Goal: Task Accomplishment & Management: Use online tool/utility

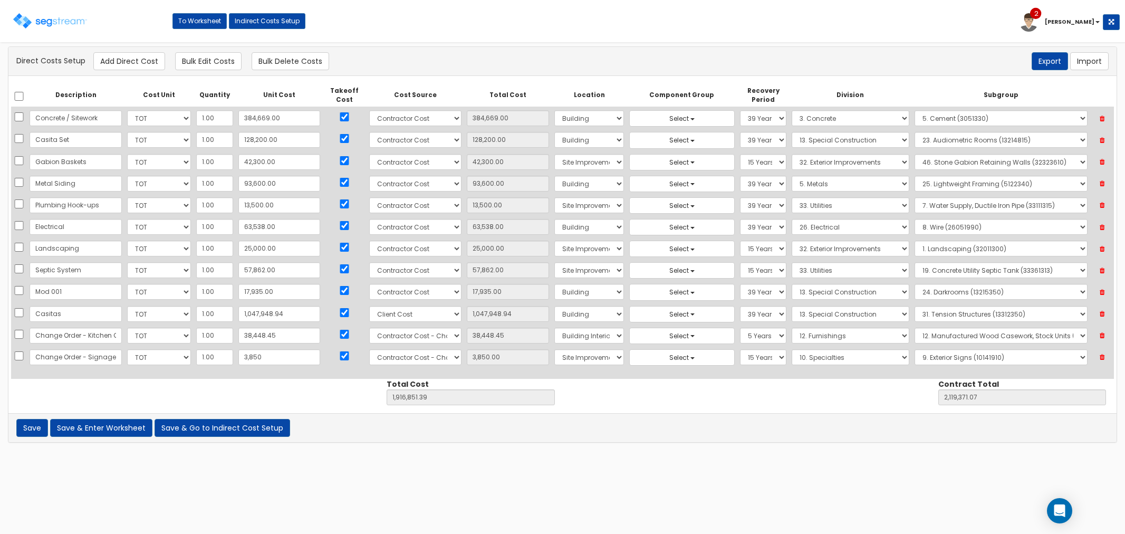
select select "10"
select select "8"
select select "6"
select select "39Y"
select select "13"
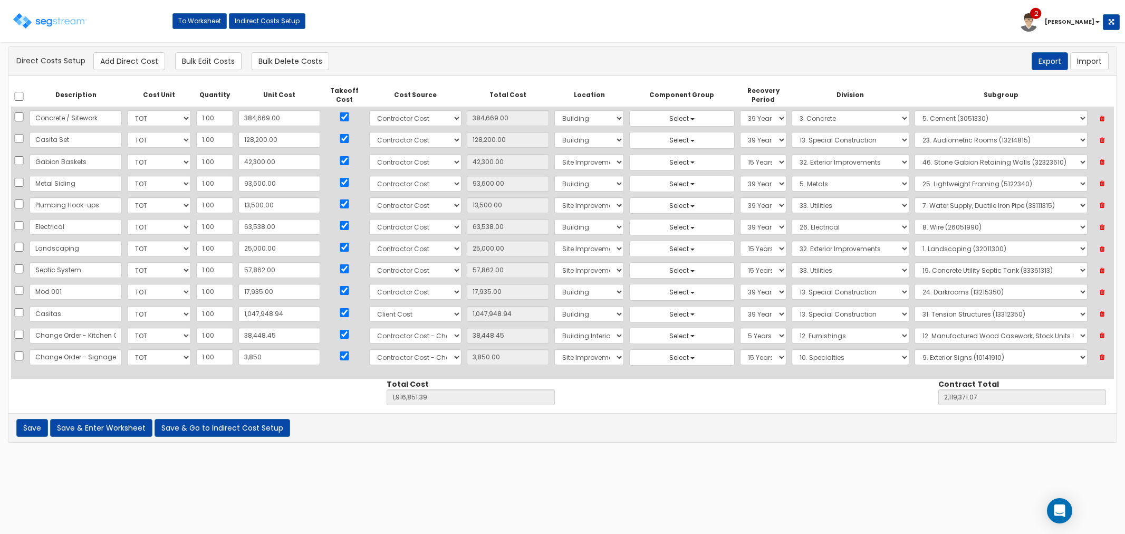
select select "13312350"
select select "10"
select select "21"
select select "7"
select select "5Y"
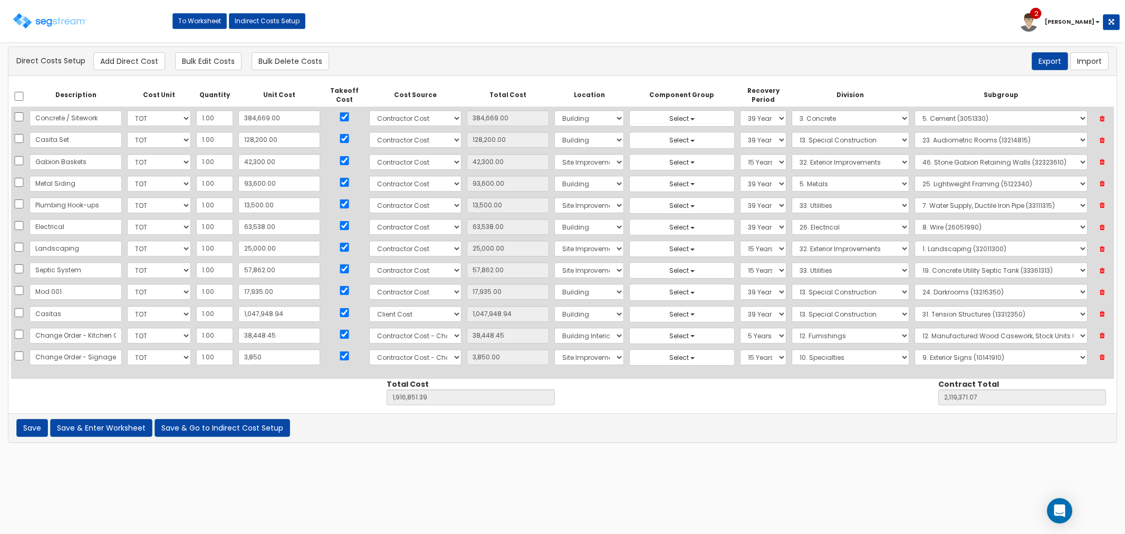
select select "12"
select select "12322310"
select select "10"
select select "21"
select select "27"
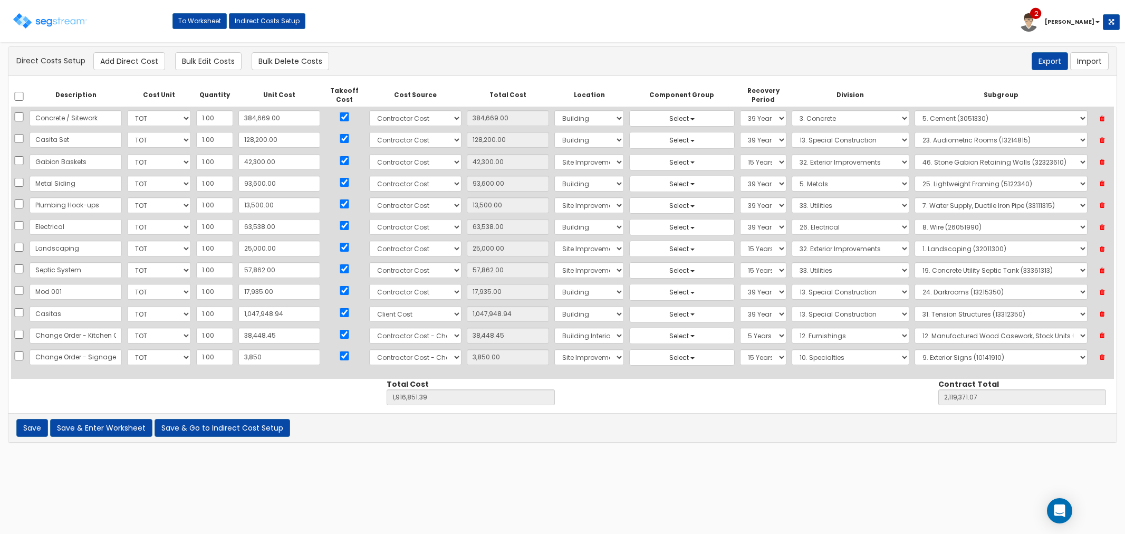
select select "15Y"
select select "10"
select select "10141910"
click at [129, 63] on button "Add Direct Cost" at bounding box center [129, 61] width 72 height 18
select select "10"
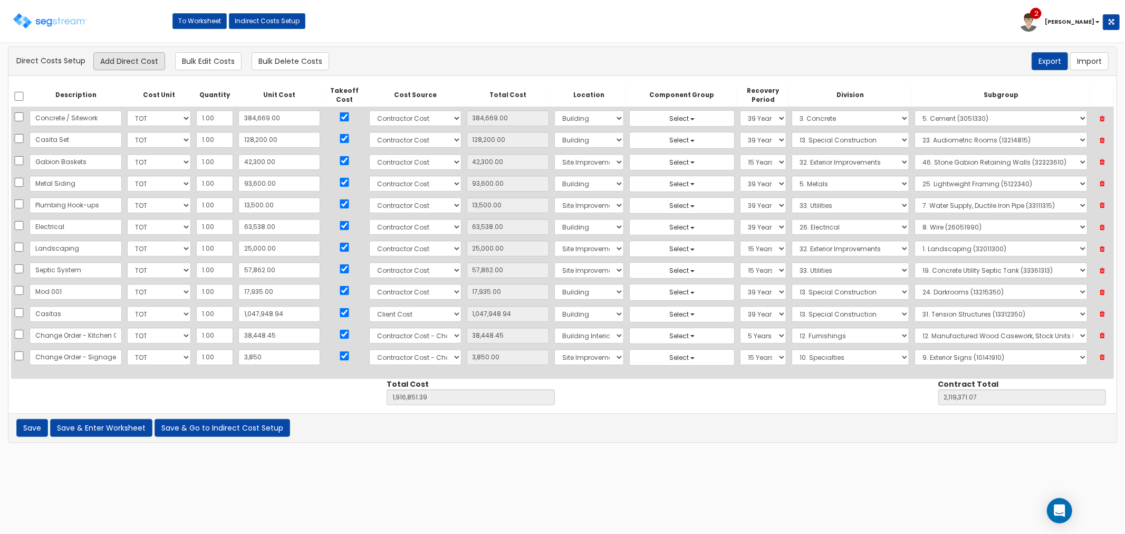
select select "21"
select select "27"
select select "15Y"
select select "10"
select select "10141910"
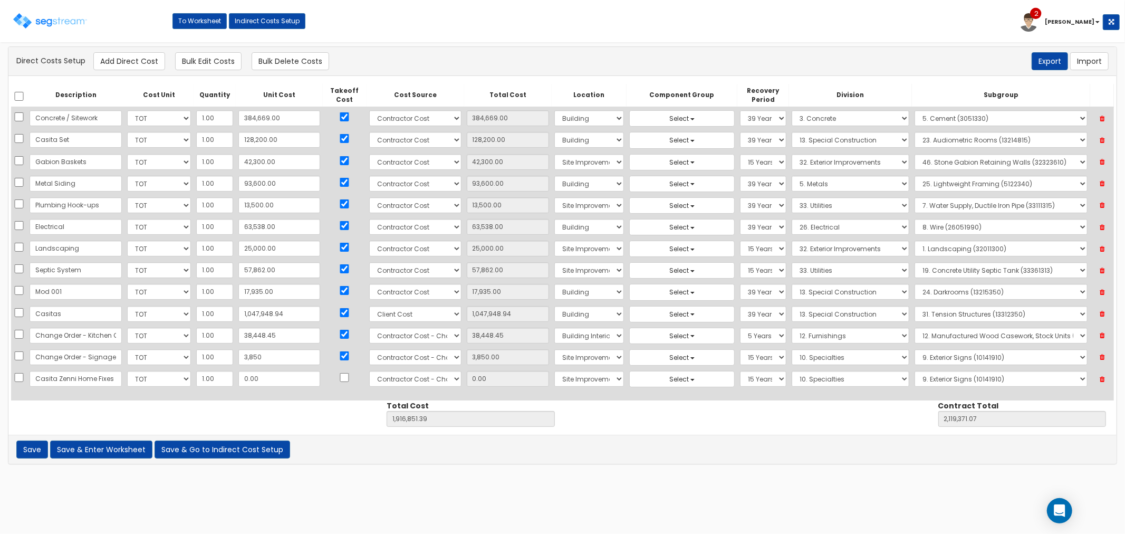
scroll to position [0, 15]
type input "Casita Zenni Home Fixes"
click at [269, 381] on input "0.00" at bounding box center [279, 379] width 82 height 16
type input "2"
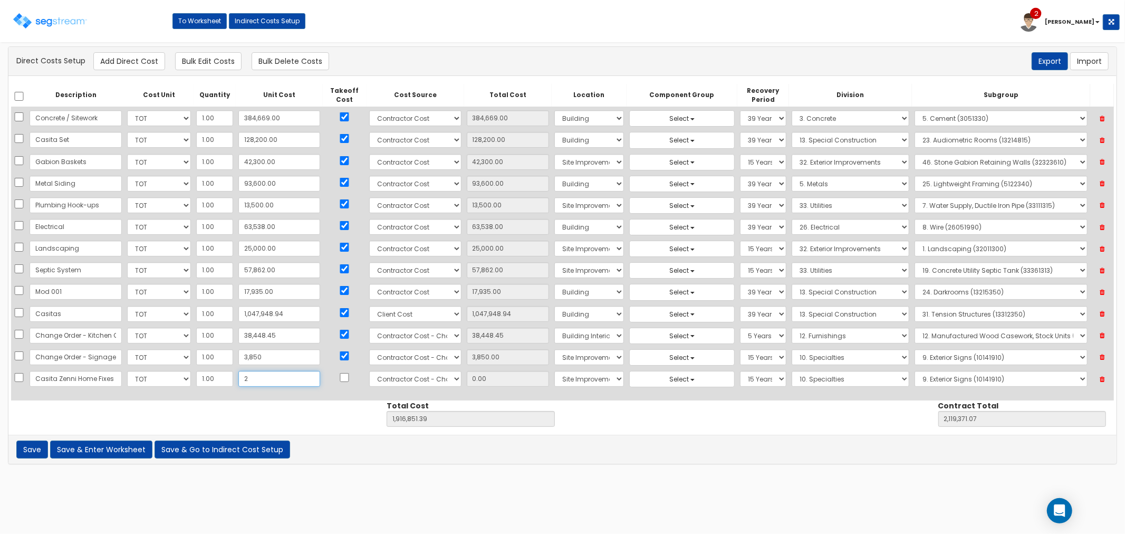
type input "1,916,853.39"
type input "2,119,373.07"
type input "2.00"
type input "29"
type input "1,916,880.39"
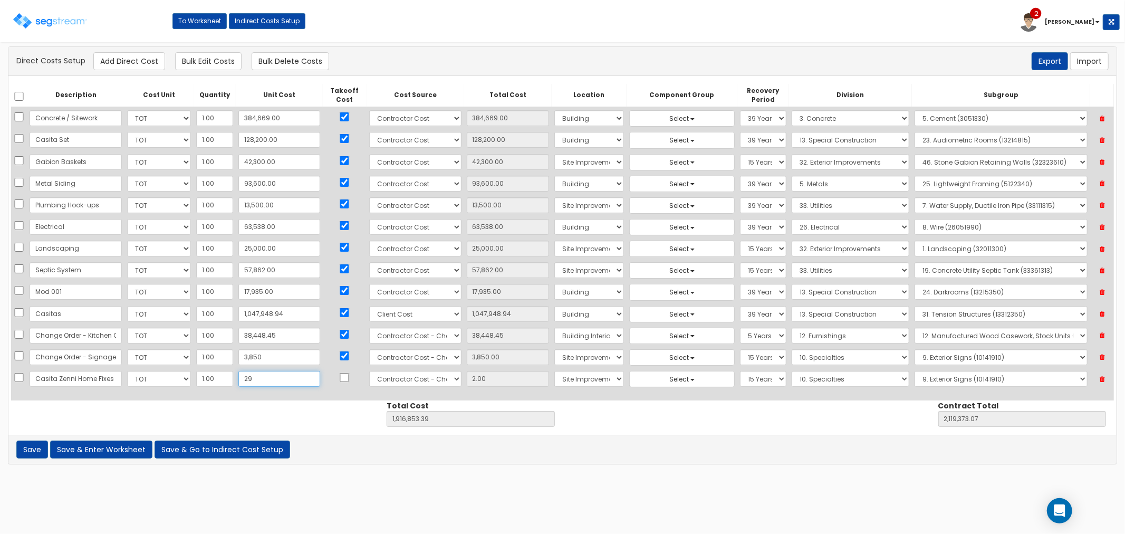
type input "2,119,400.07"
type input "29.00"
type input "299"
type input "1,917,150.39"
type input "2,119,670.07"
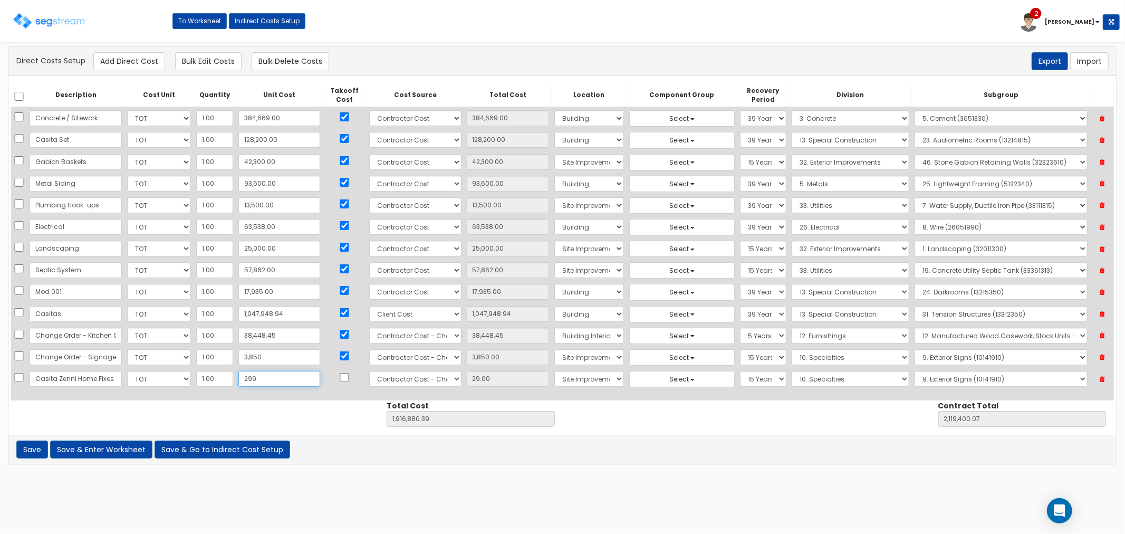
type input "299.00"
type input "2997"
type input "1,919,848.39"
type input "2,122,368.07"
type input "2,997"
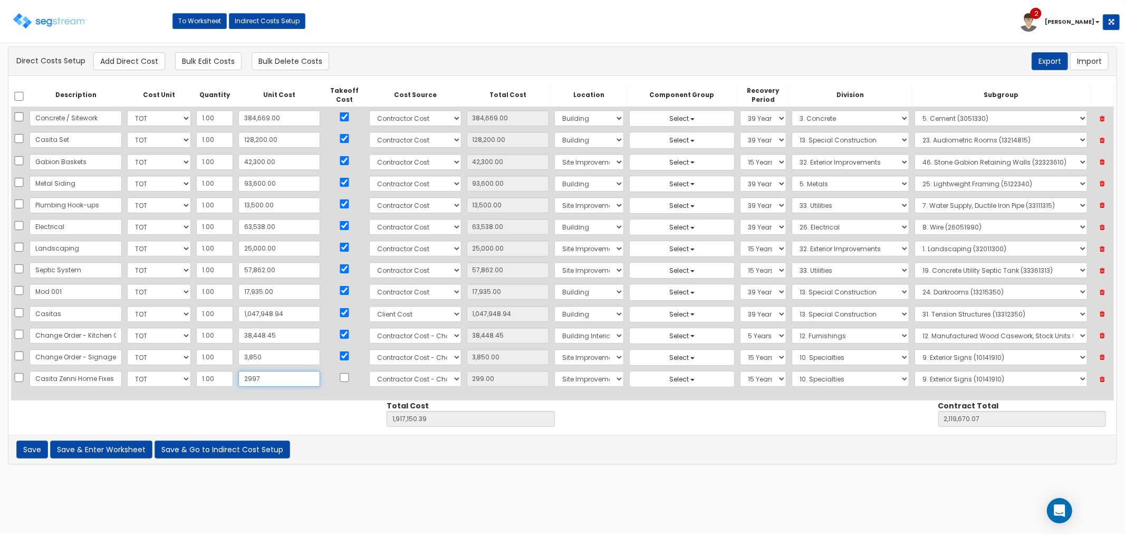
type input "2,997.00"
type input "2,9971"
type input "1,946,822.39"
type input "2,149,342.07"
type input "29,971"
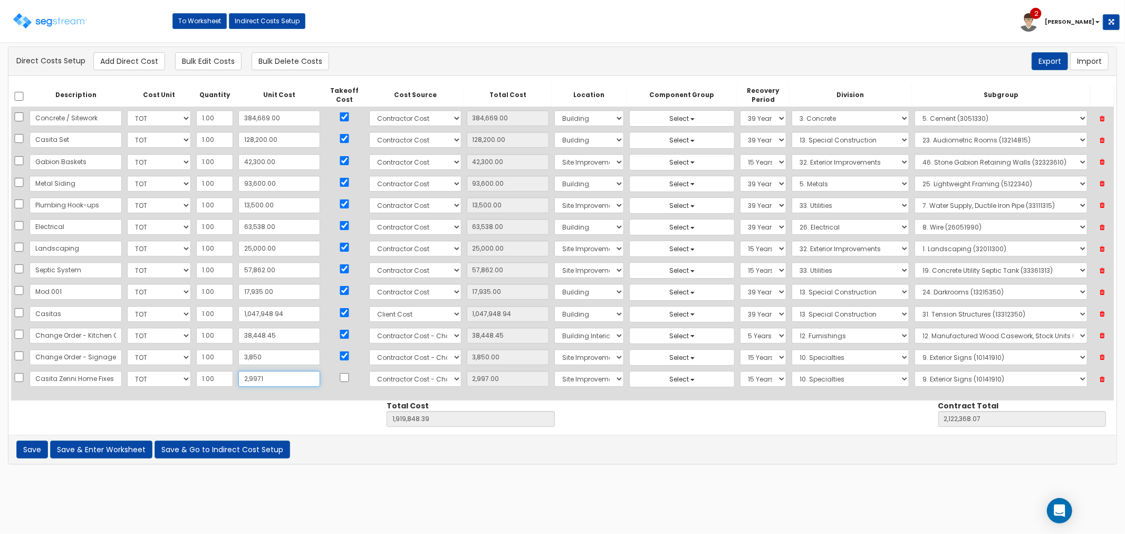
type input "29,971.00"
type input "29,971.8"
type input "1,946,823.19"
type input "2,149,342.87"
type input "29,971.80"
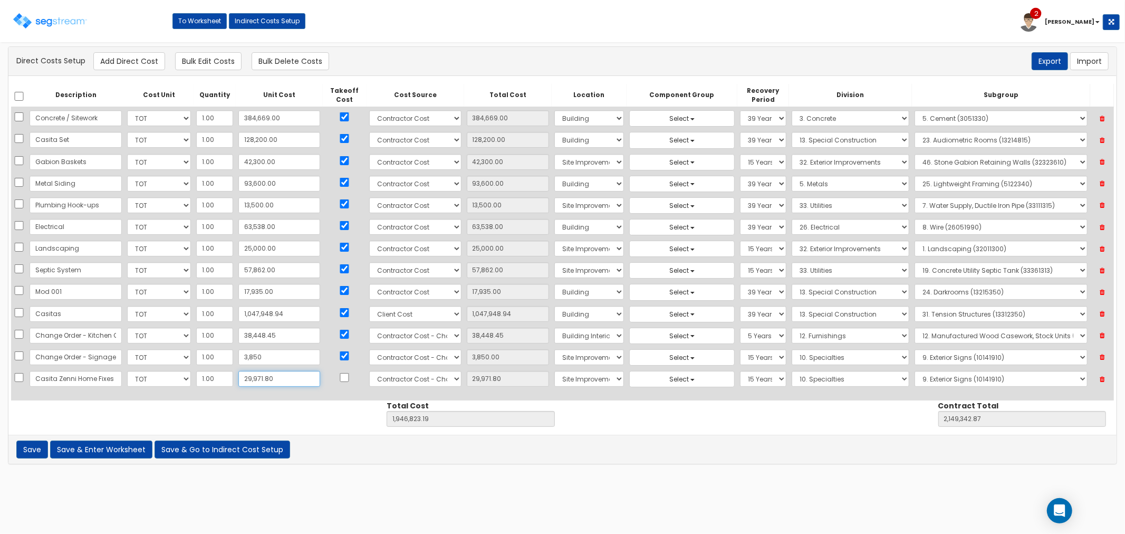
type input "29,971.80"
click at [339, 377] on input "checkbox" at bounding box center [344, 377] width 11 height 9
checkbox input "true"
click at [427, 377] on select "Select 86 Sheppard Building Client Cost Client Cost - Equipment Client Costs - …" at bounding box center [415, 379] width 92 height 16
select select "8"
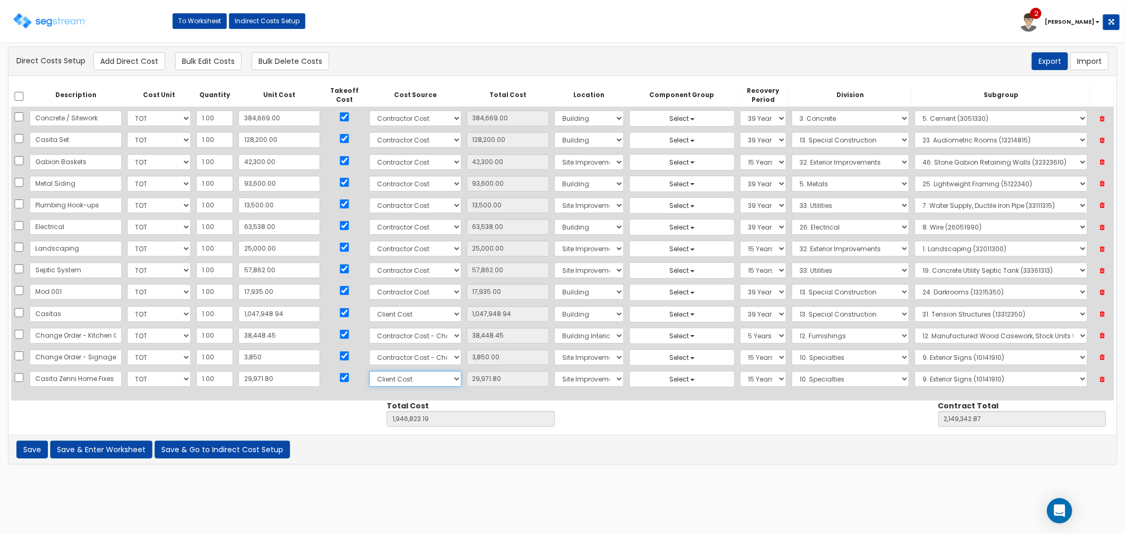
click at [369, 371] on select "Select 86 Sheppard Building Client Cost Client Cost - Equipment Client Costs - …" at bounding box center [415, 379] width 92 height 16
click at [563, 378] on select "Select Building Building Interior Site Improvements Add Additional Location" at bounding box center [589, 379] width 70 height 16
select select "6"
click at [554, 371] on select "Select Building Building Interior Site Improvements Add Additional Location" at bounding box center [589, 379] width 70 height 16
click at [969, 380] on select "Select 1. Selective Demolition, Specialties (10050510) 2. Fixed Chalkboards (10…" at bounding box center [1000, 379] width 173 height 16
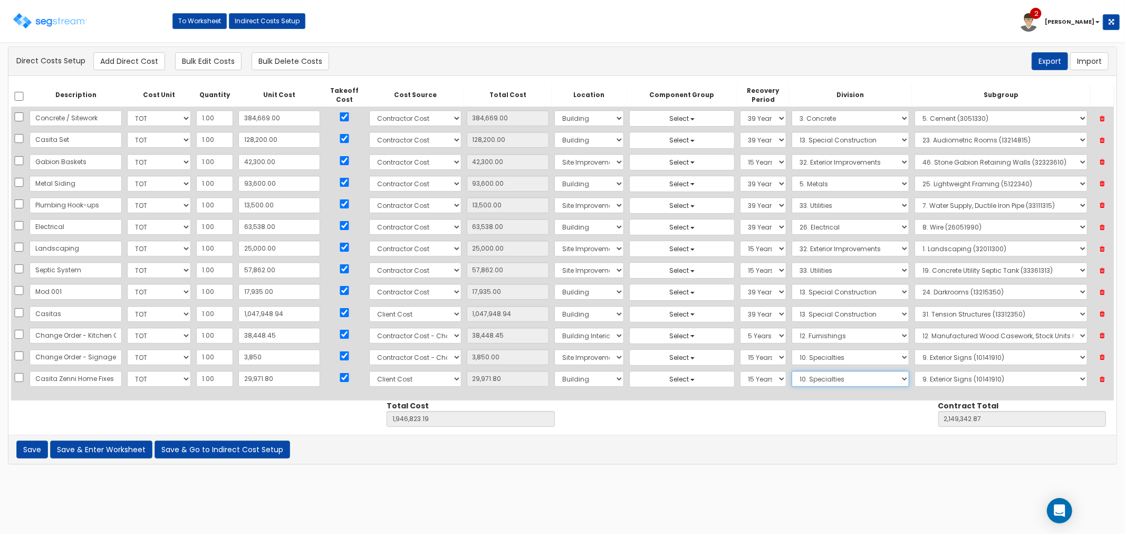
click at [837, 382] on select "Select 1. General Requirements 2. Existing Conditions 3. Concrete 4. Masonry 5.…" at bounding box center [850, 379] width 118 height 16
select select "13"
click at [791, 371] on select "Select 1. General Requirements 2. Existing Conditions 3. Concrete 4. Masonry 5.…" at bounding box center [850, 379] width 118 height 16
click at [977, 382] on select "Select 1. Selective Demolition, Air Supported Structures (13050510) 2. Selectiv…" at bounding box center [1000, 379] width 173 height 16
select select "13341313"
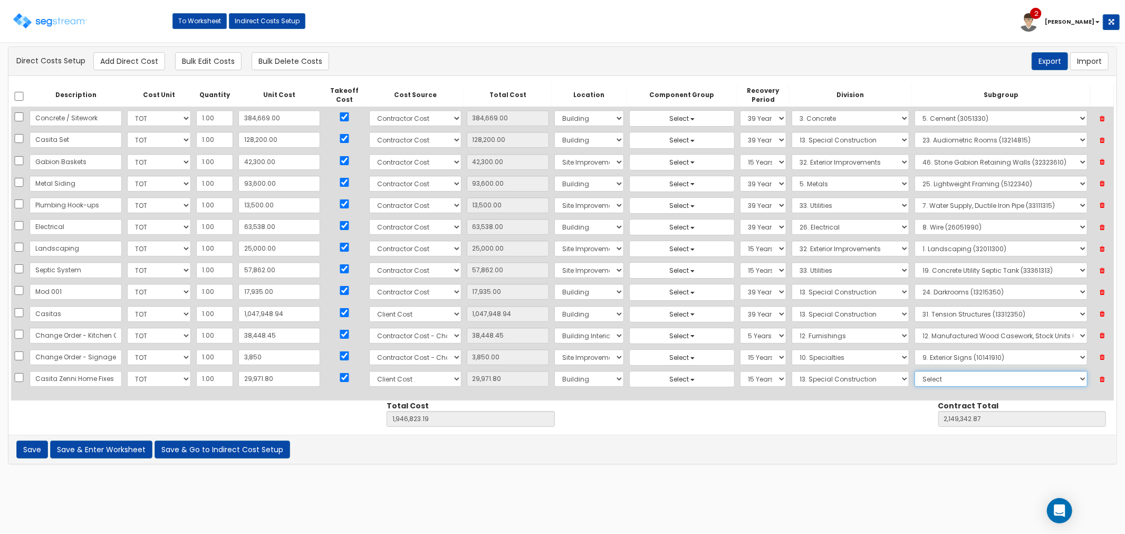
click at [914, 371] on select "Select 1. Selective Demolition, Air Supported Structures (13050510) 2. Selectiv…" at bounding box center [1000, 379] width 173 height 16
click at [93, 450] on button "Save & Enter Worksheet" at bounding box center [101, 449] width 102 height 18
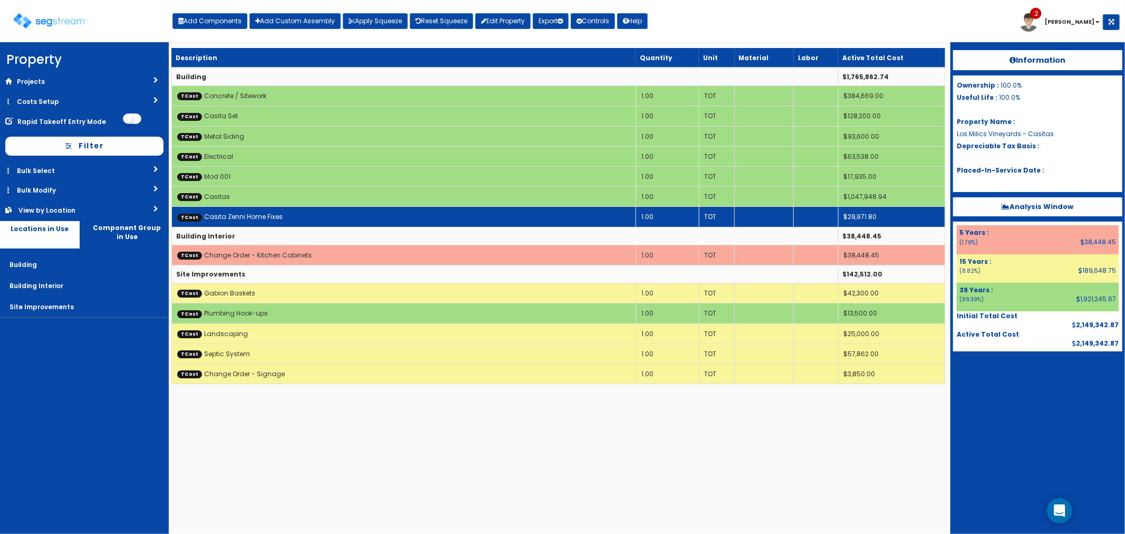
click at [463, 220] on td "TCost Casita Zenni Home Fixes" at bounding box center [403, 217] width 464 height 20
click at [462, 220] on td "TCost Casita Zenni Home Fixes" at bounding box center [403, 217] width 464 height 20
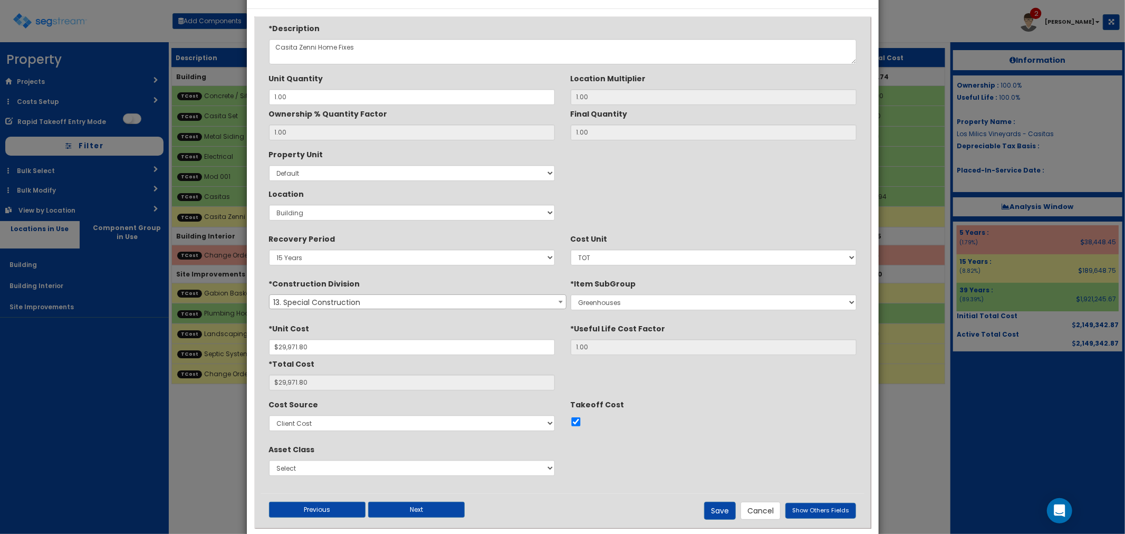
scroll to position [53, 0]
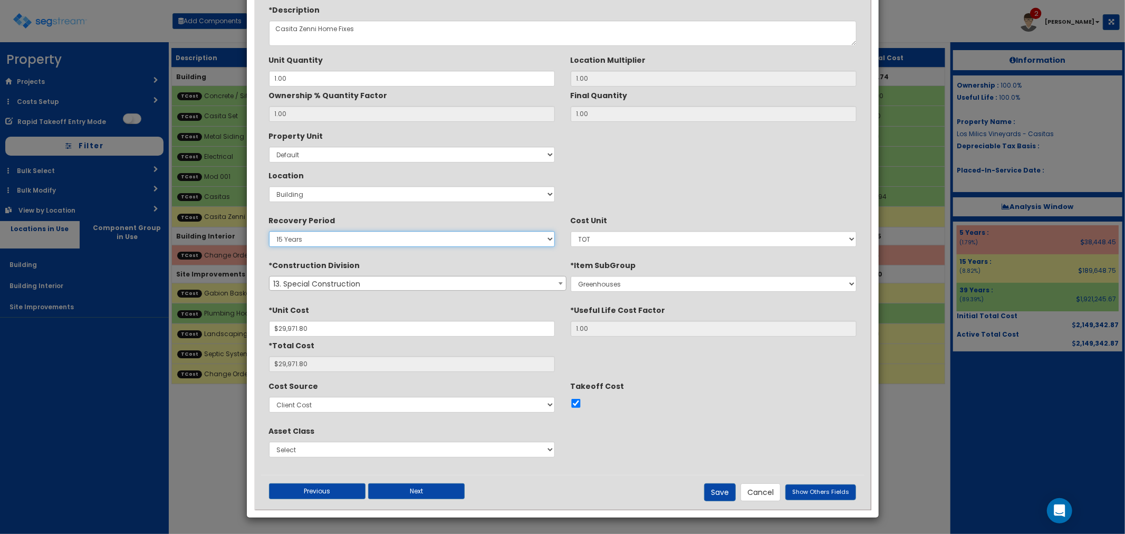
click at [330, 236] on select "5 Years 7 Years 9 Years 10 Years 15 Years 15 Year QLI 15 Year QRP 15 Year QIP 2…" at bounding box center [412, 239] width 286 height 16
select select "39Y"
click at [269, 231] on select "5 Years 7 Years 9 Years 10 Years 15 Years 15 Year QLI 15 Year QRP 15 Year QIP 2…" at bounding box center [412, 239] width 286 height 16
click at [721, 492] on button "Save" at bounding box center [720, 492] width 32 height 18
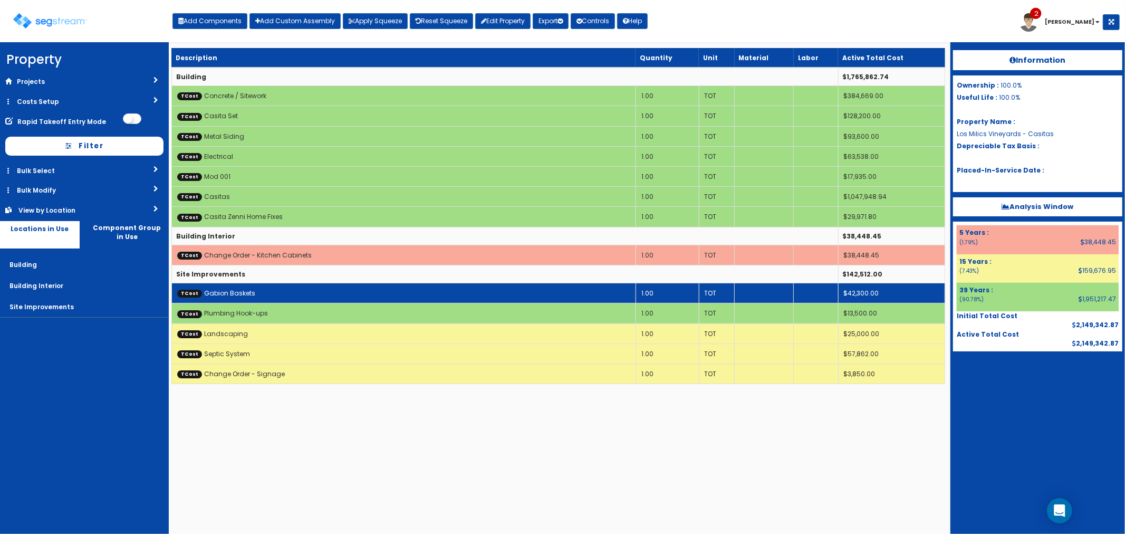
click at [354, 288] on td "TCost Gabion Baskets" at bounding box center [403, 293] width 464 height 20
click at [355, 288] on td "TCost Gabion Baskets" at bounding box center [403, 293] width 464 height 20
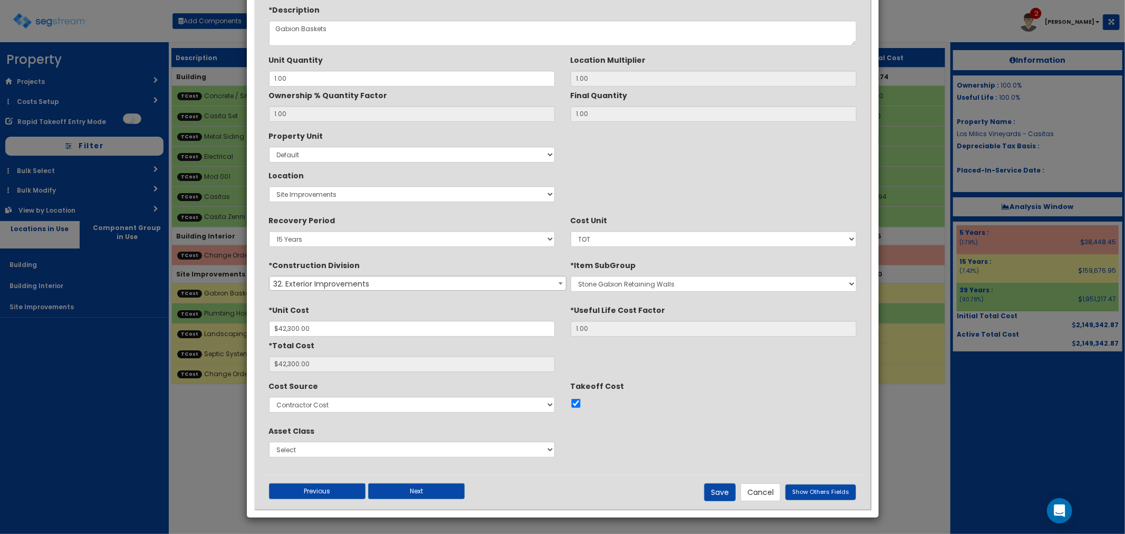
scroll to position [0, 0]
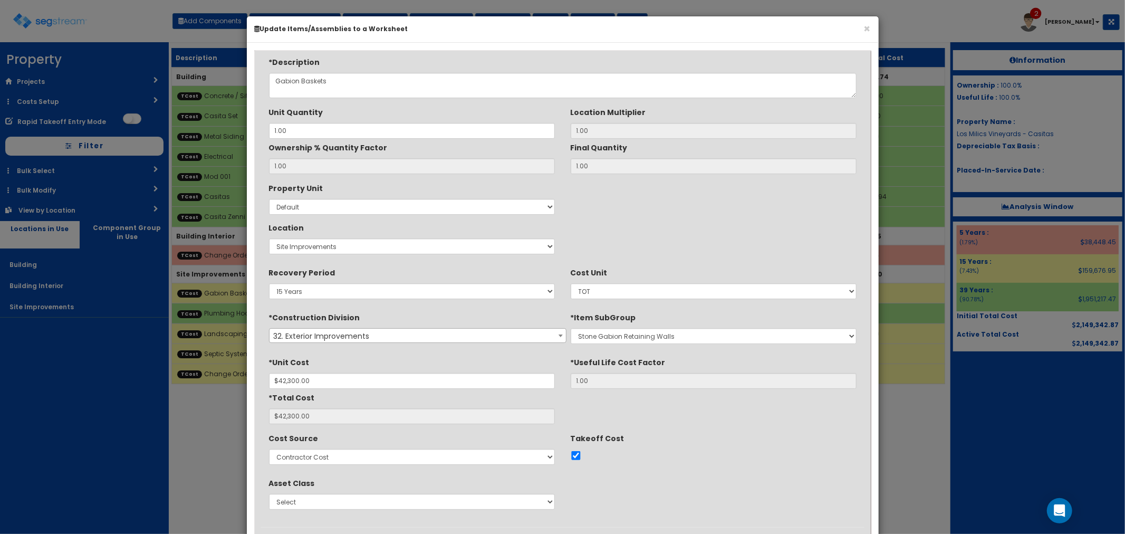
click at [363, 336] on span "32. Exterior Improvements" at bounding box center [417, 335] width 296 height 15
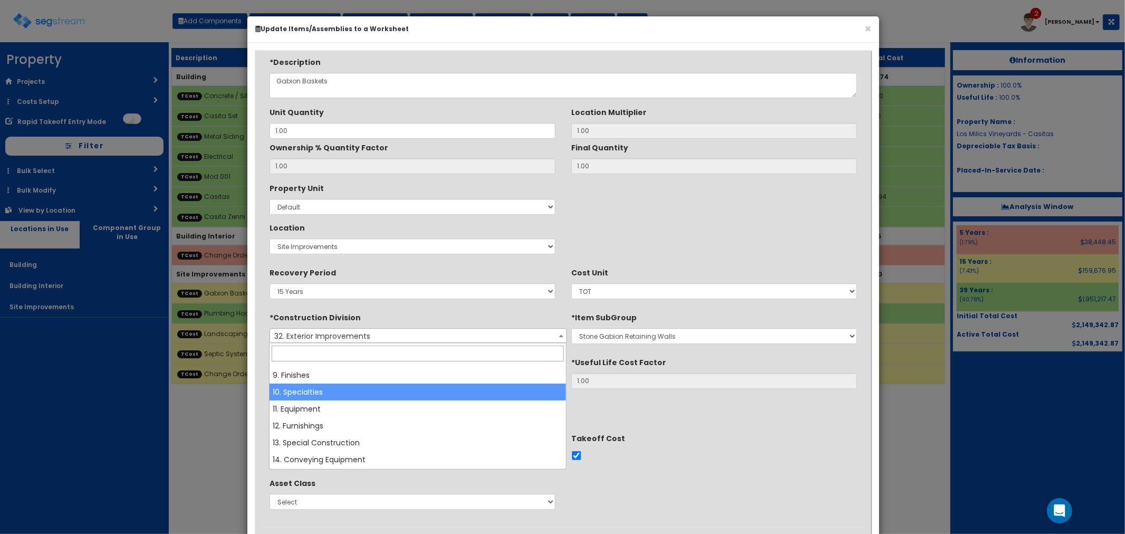
scroll to position [90, 0]
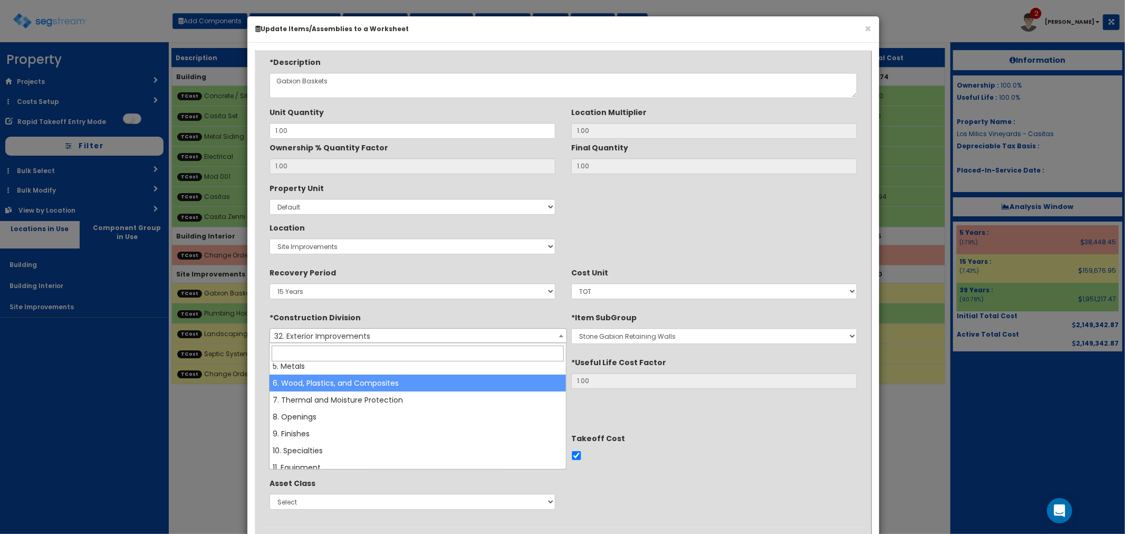
click at [1024, 391] on div "× Update Items/Assemblies to a Worksheet *Description Gabion Baskets Unit Quant…" at bounding box center [562, 267] width 1125 height 534
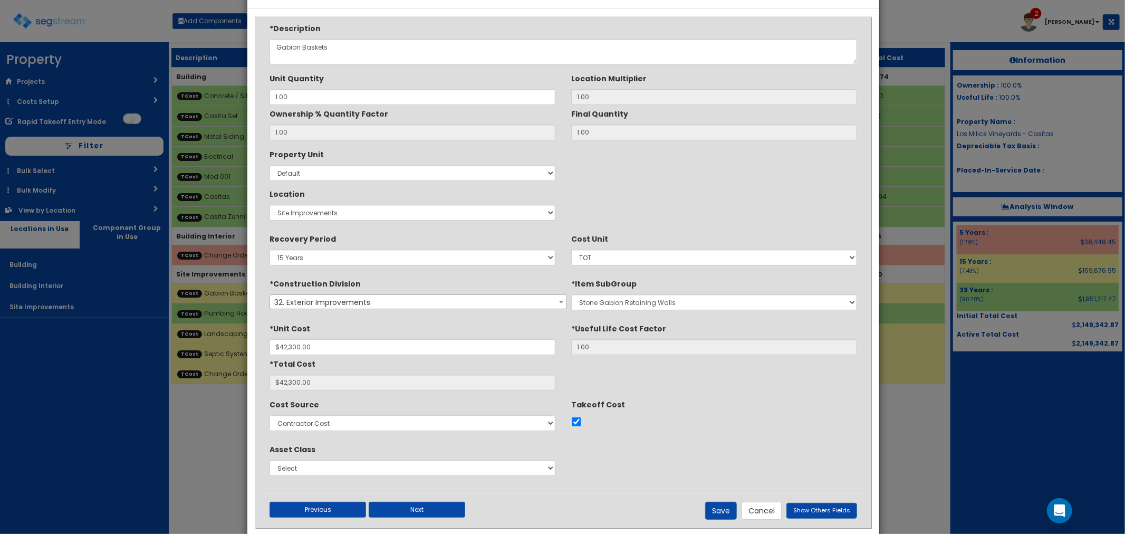
scroll to position [53, 0]
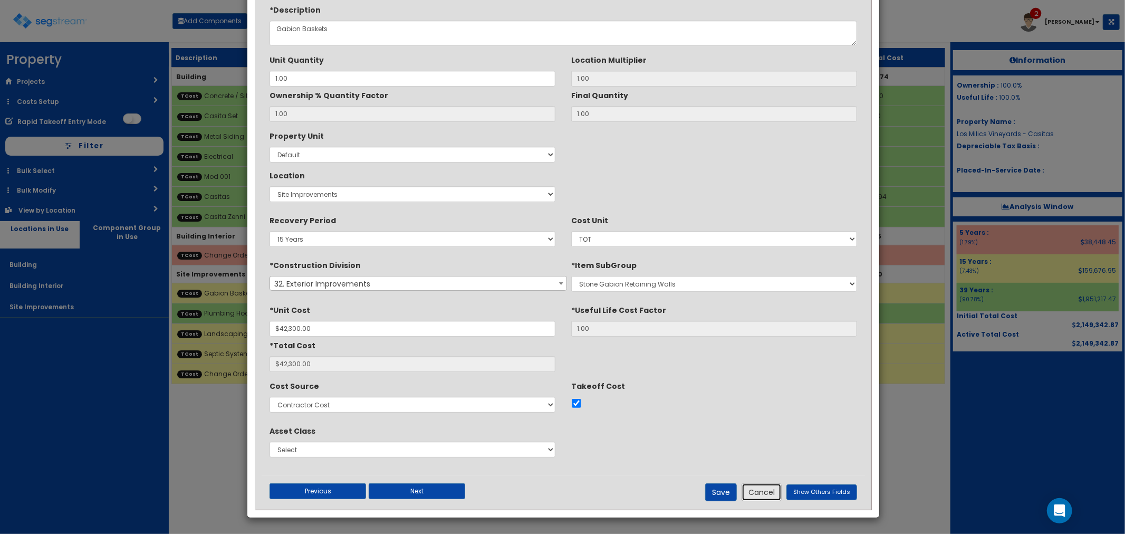
click at [757, 494] on button "Cancel" at bounding box center [761, 492] width 40 height 18
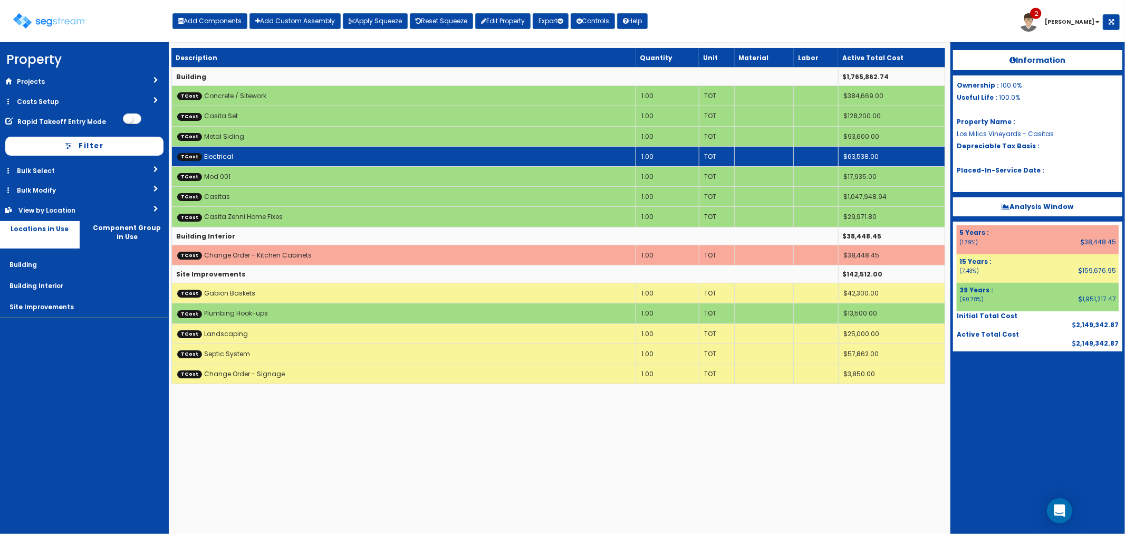
click at [263, 157] on td "TCost Electrical" at bounding box center [403, 156] width 464 height 20
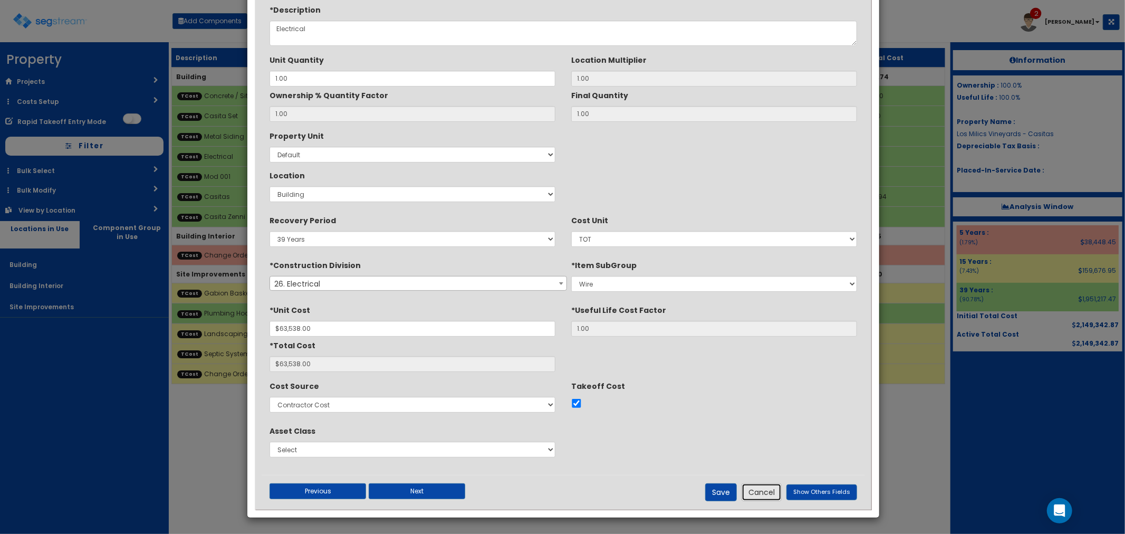
click at [761, 491] on button "Cancel" at bounding box center [761, 492] width 40 height 18
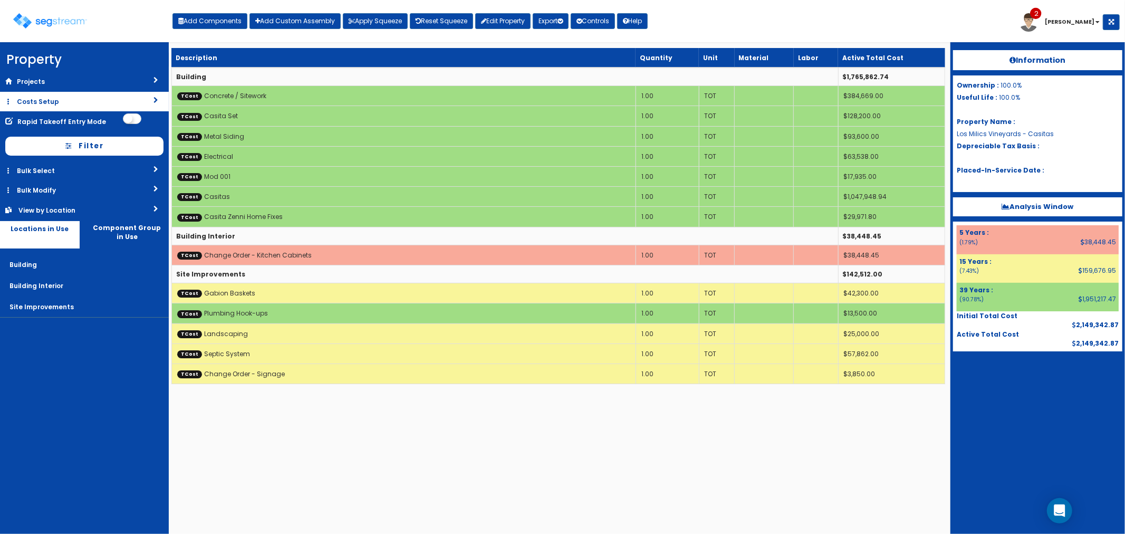
click at [49, 104] on link "Costs Setup" at bounding box center [84, 102] width 169 height 20
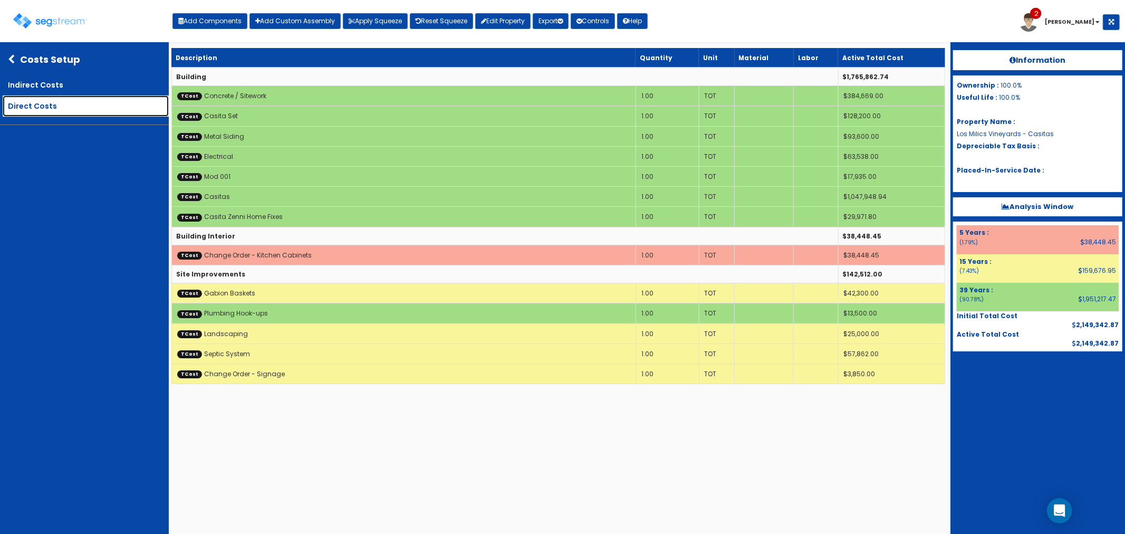
click at [58, 104] on link "Direct Costs" at bounding box center [86, 105] width 166 height 21
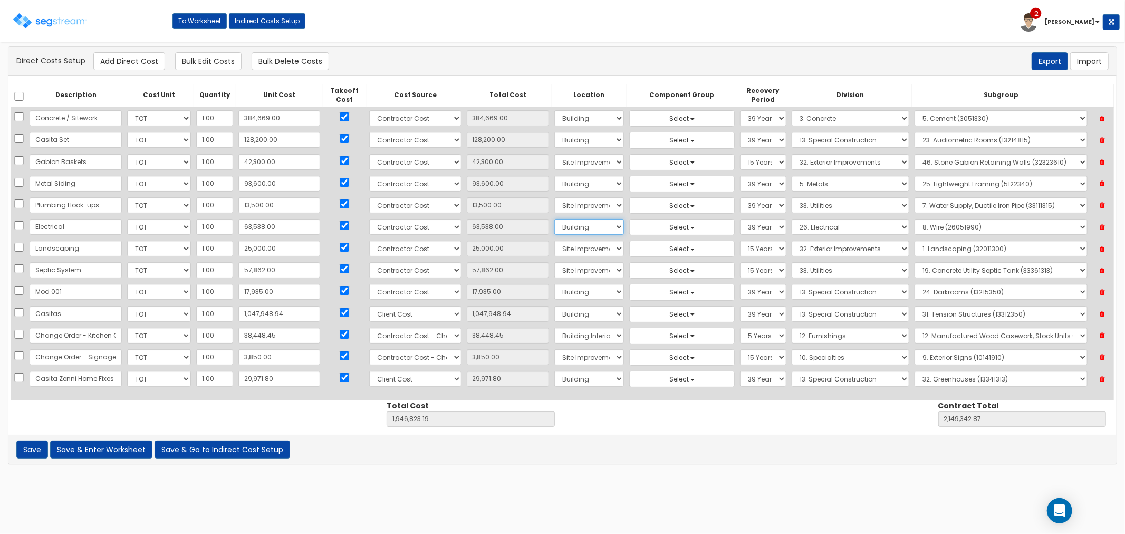
click at [571, 223] on select "Select Building Building Interior Site Improvements Add Additional Location" at bounding box center [589, 227] width 70 height 16
select select "27"
click at [554, 219] on select "Select Building Building Interior Site Improvements Add Additional Location" at bounding box center [589, 227] width 70 height 16
click at [799, 222] on select "Select 1. General Requirements 2. Existing Conditions 3. Concrete 4. Masonry 5.…" at bounding box center [850, 227] width 118 height 16
select select "33"
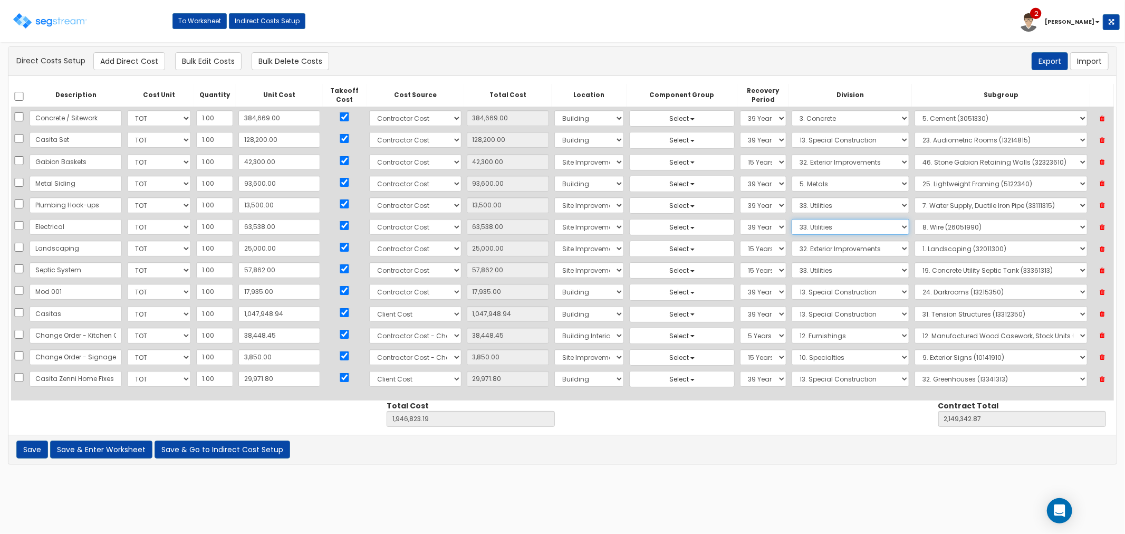
click at [791, 219] on select "Select 1. General Requirements 2. Existing Conditions 3. Concrete 4. Masonry 5.…" at bounding box center [850, 227] width 118 height 16
click at [923, 221] on select "Select" at bounding box center [1000, 227] width 173 height 16
select select "33711917"
click at [914, 219] on select "Select" at bounding box center [1000, 227] width 173 height 16
click at [113, 447] on button "Save & Enter Worksheet" at bounding box center [101, 449] width 102 height 18
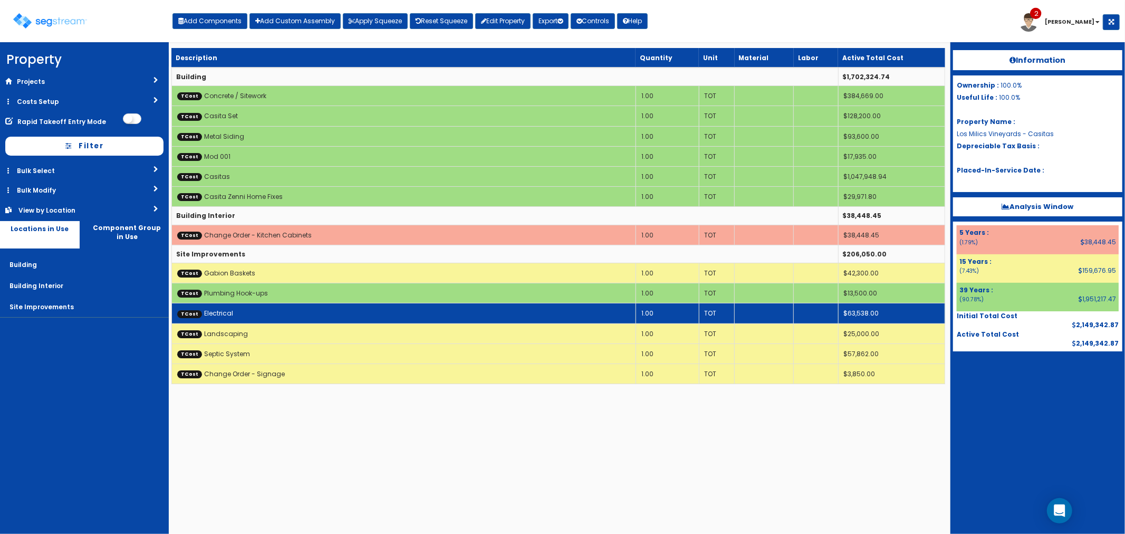
click at [243, 313] on td "TCost Electrical" at bounding box center [403, 313] width 464 height 20
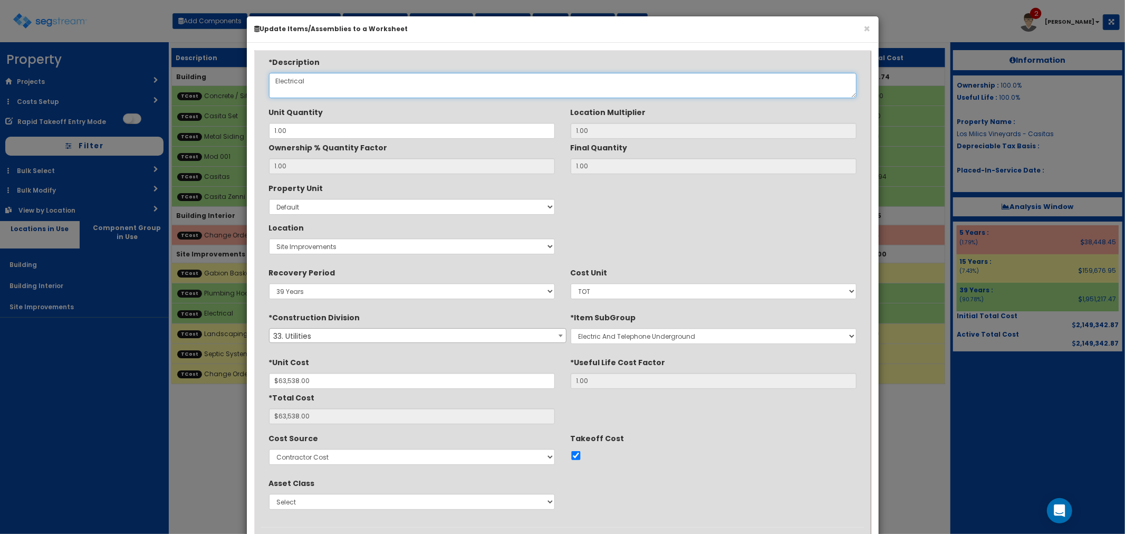
click at [322, 81] on textarea "Electrical" at bounding box center [562, 85] width 587 height 25
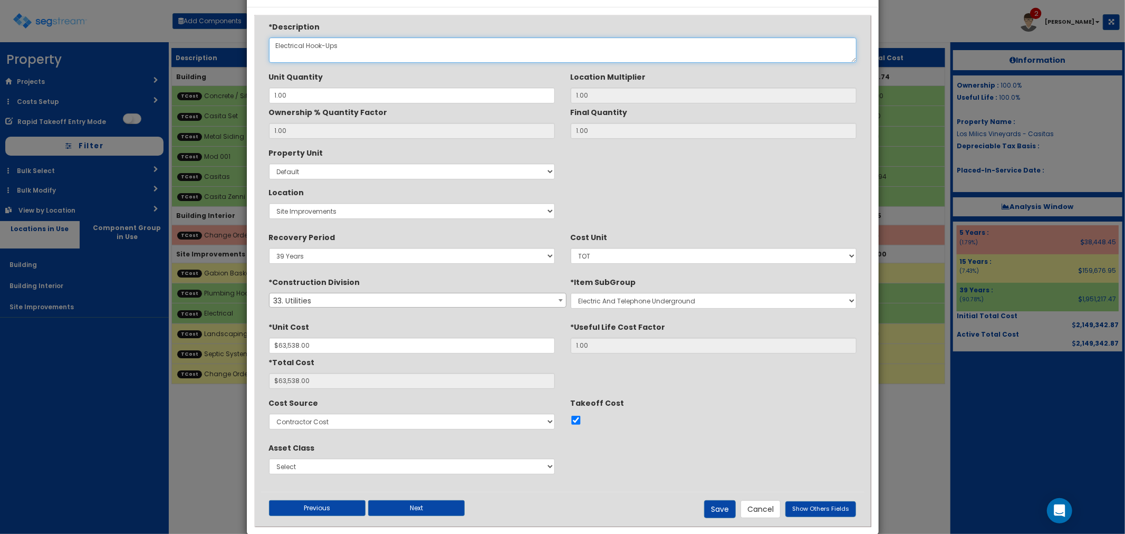
scroll to position [53, 0]
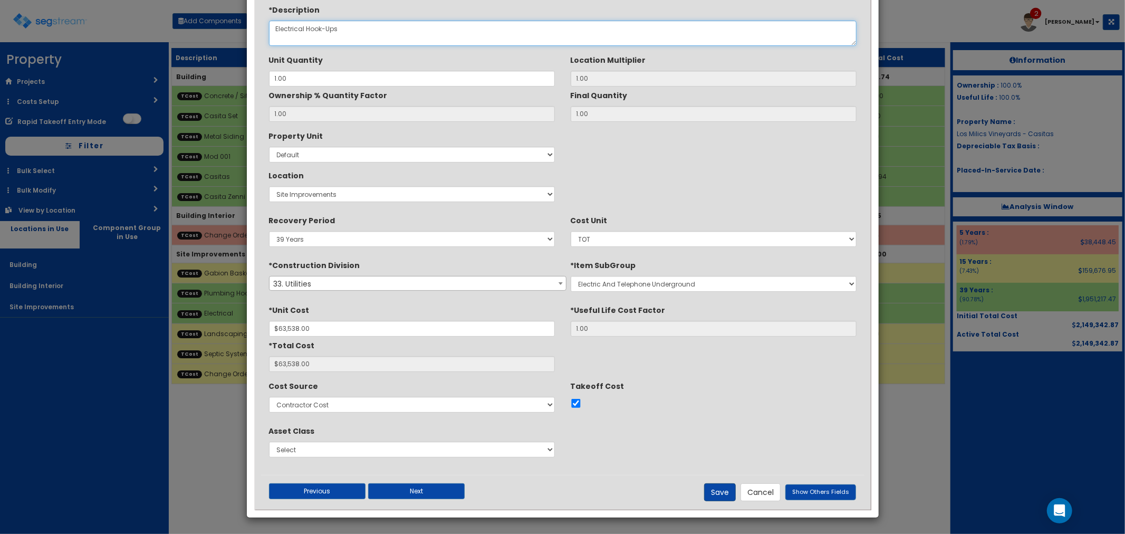
type textarea "Electrical Hook-Ups"
click at [723, 495] on button "Save" at bounding box center [720, 492] width 32 height 18
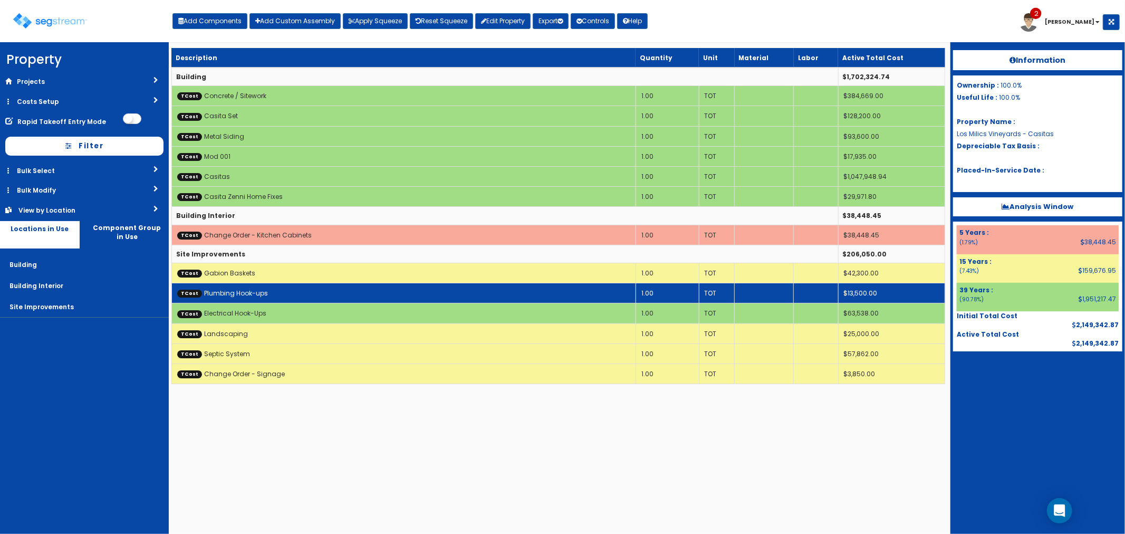
click at [286, 293] on td "TCost Plumbing Hook-ups" at bounding box center [403, 293] width 464 height 20
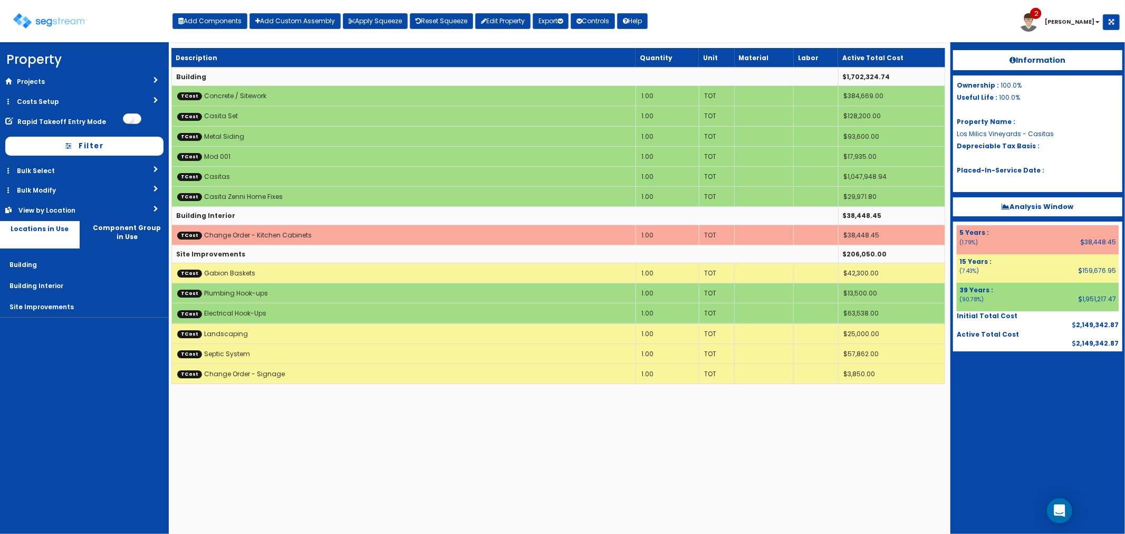
scroll to position [0, 0]
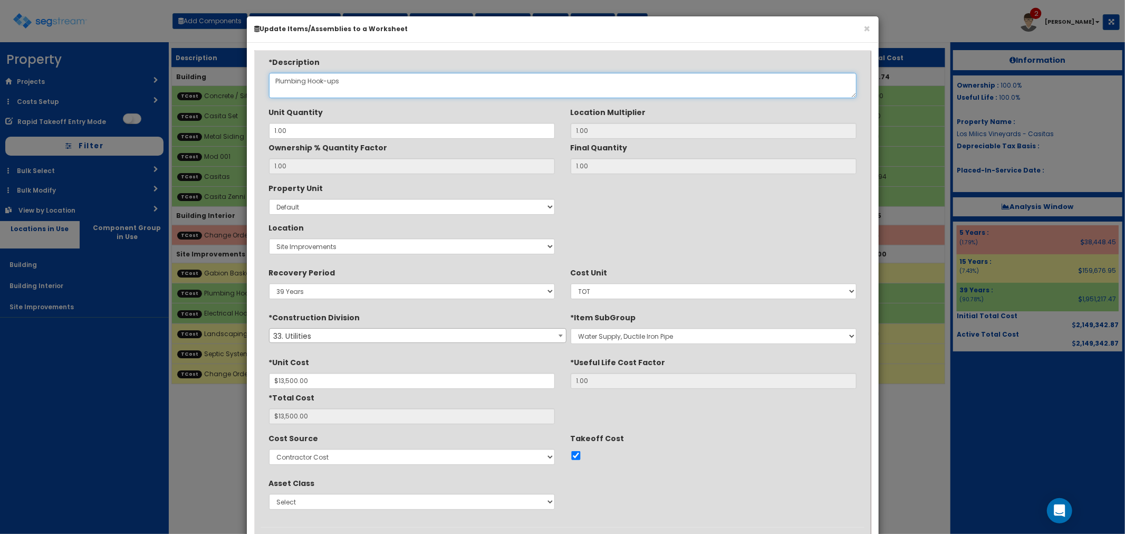
click at [327, 80] on textarea "Plumbing Hook-ups" at bounding box center [562, 85] width 587 height 25
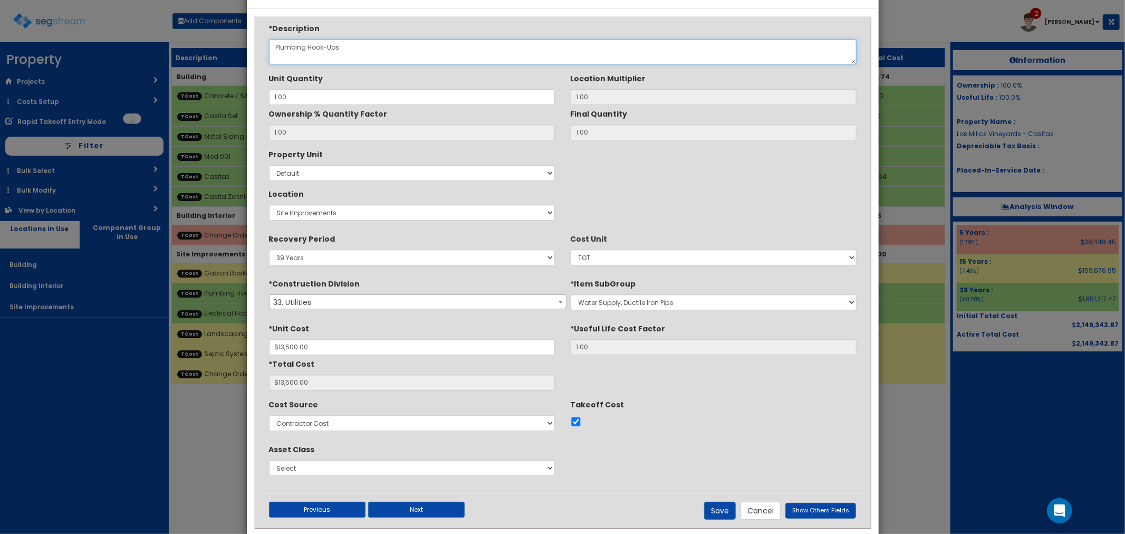
scroll to position [53, 0]
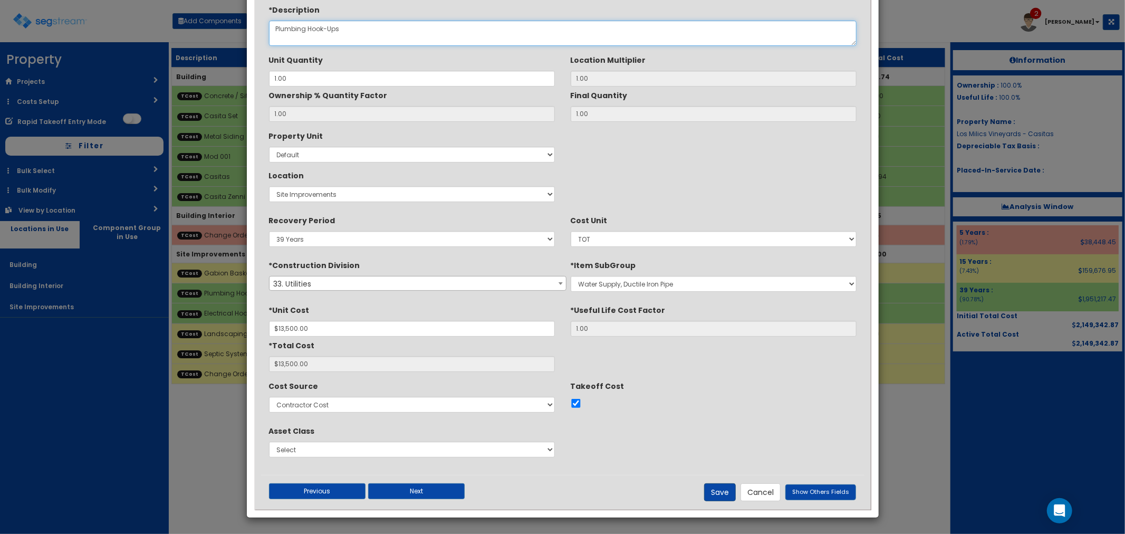
type textarea "Plumbing Hook-Ups"
click at [725, 493] on button "Save" at bounding box center [720, 492] width 32 height 18
